Goal: Information Seeking & Learning: Learn about a topic

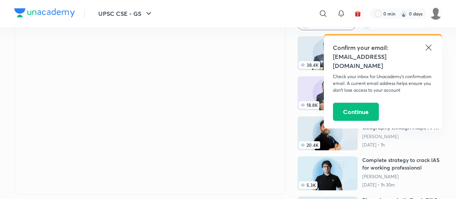
click at [429, 45] on icon at bounding box center [428, 47] width 9 height 9
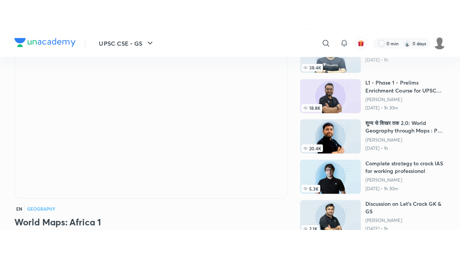
scroll to position [75, 0]
